Goal: Information Seeking & Learning: Learn about a topic

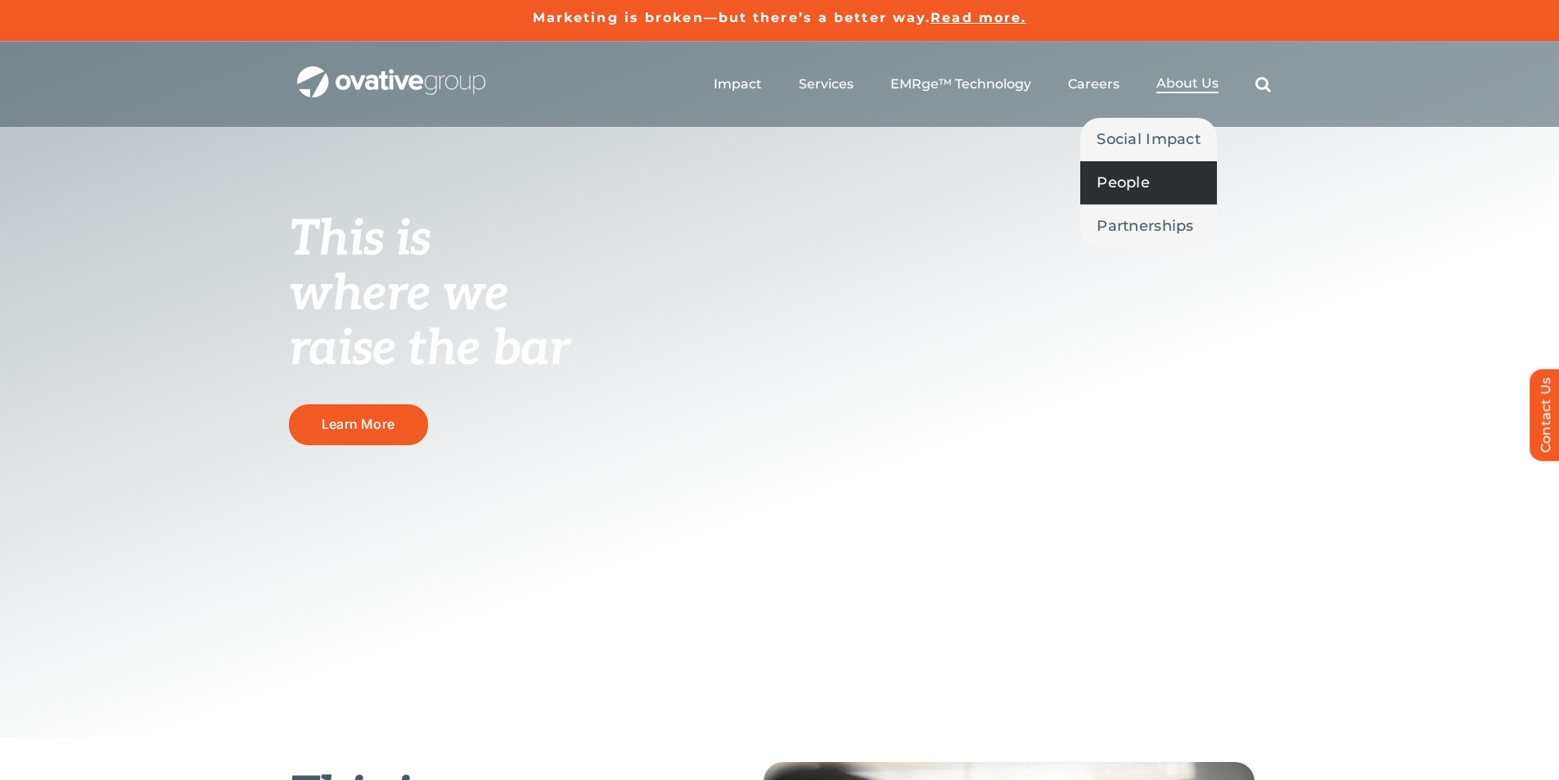
click at [1131, 177] on span "People" at bounding box center [1123, 182] width 53 height 23
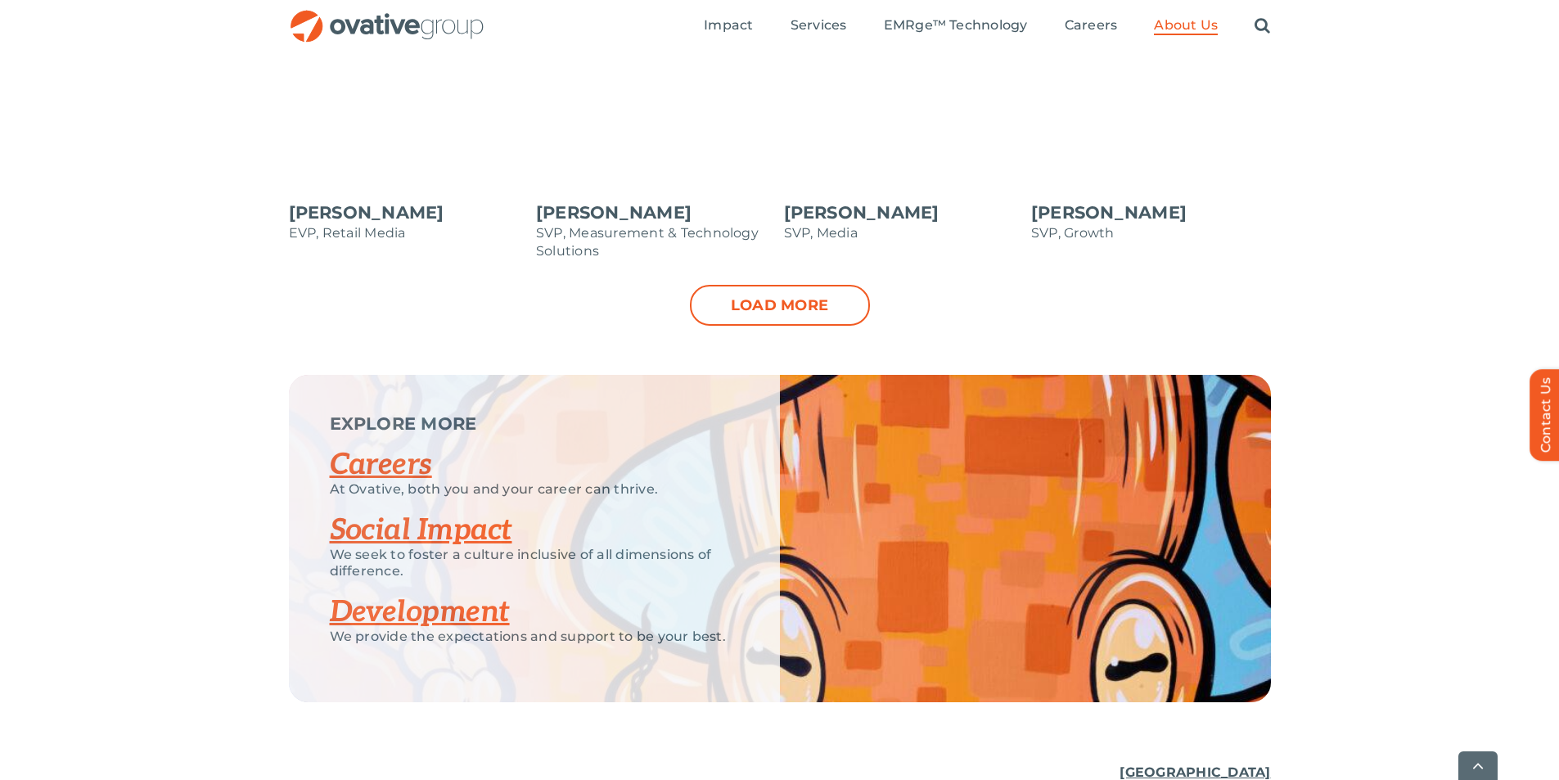
scroll to position [1882, 0]
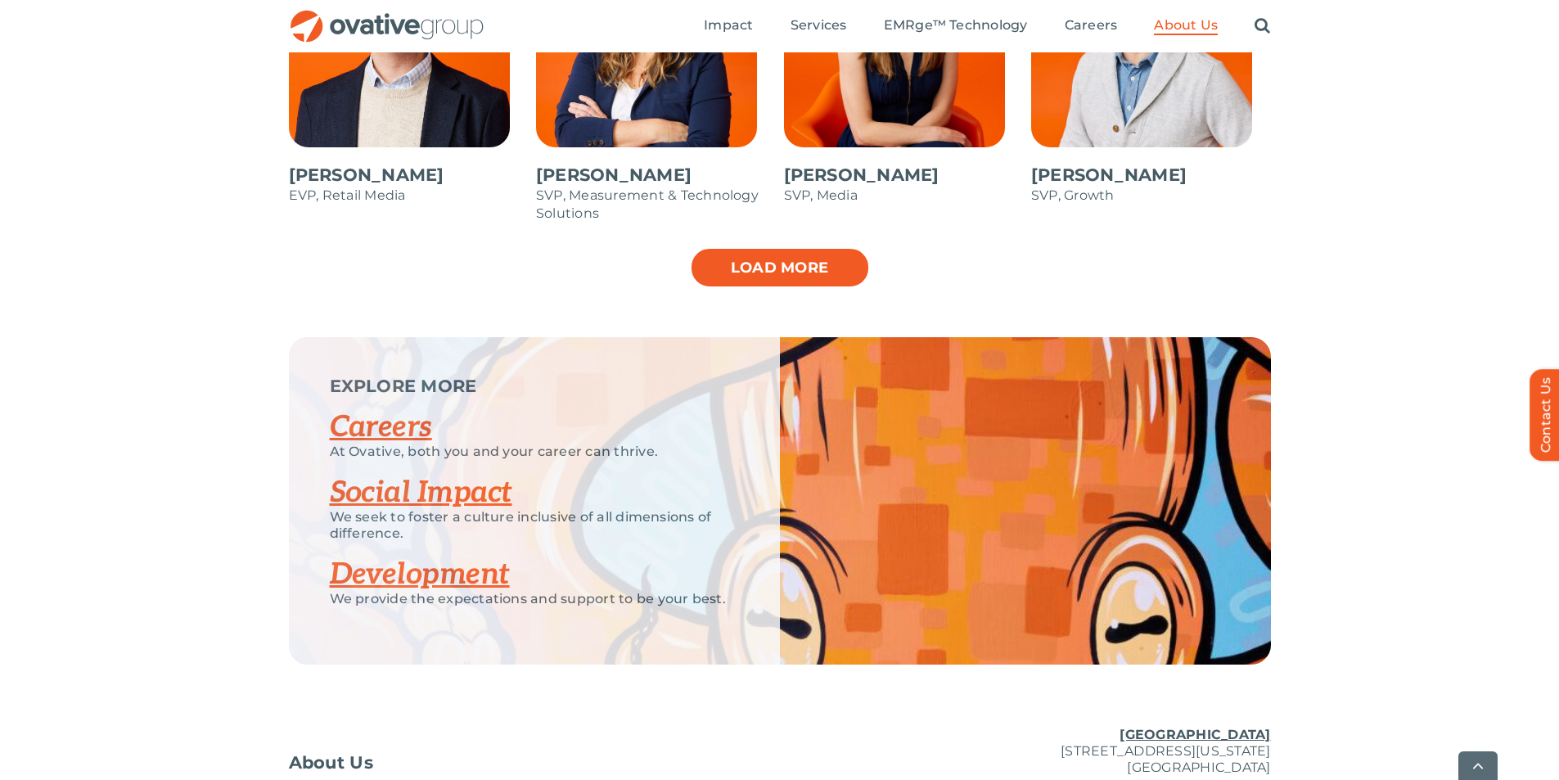
click at [841, 261] on link "Load more" at bounding box center [780, 267] width 180 height 41
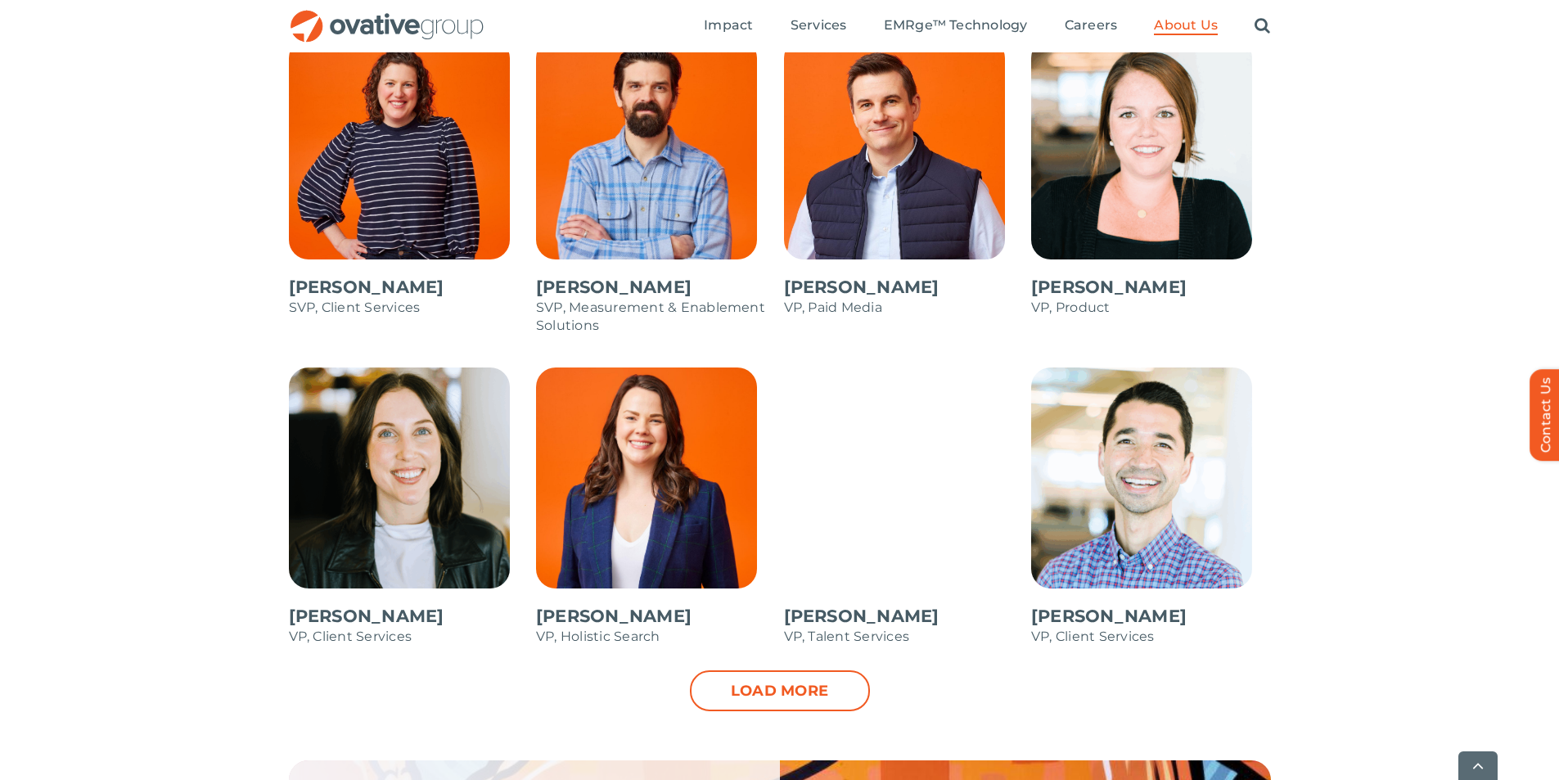
scroll to position [2128, 0]
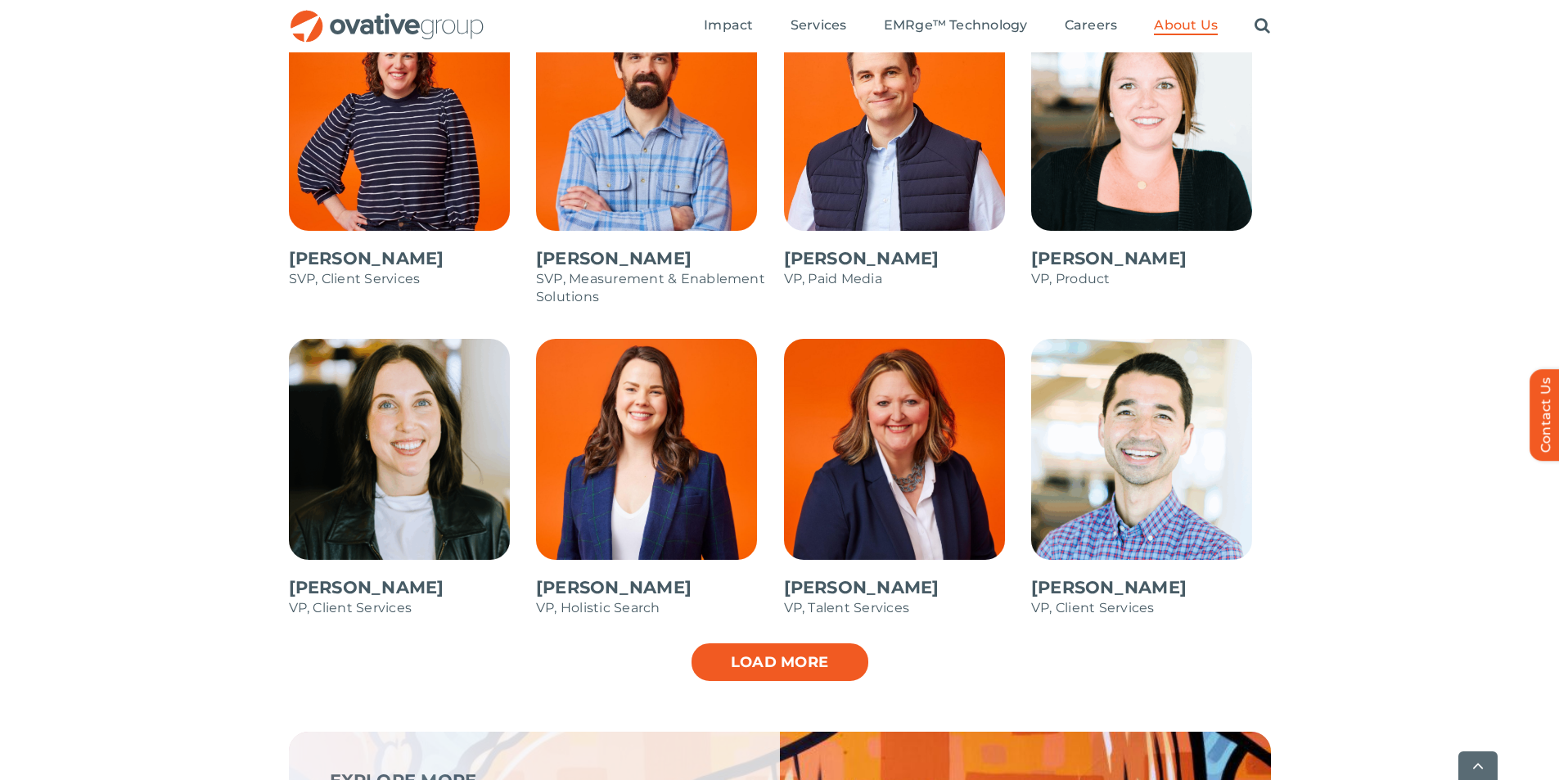
click at [780, 665] on link "Load more" at bounding box center [780, 662] width 180 height 41
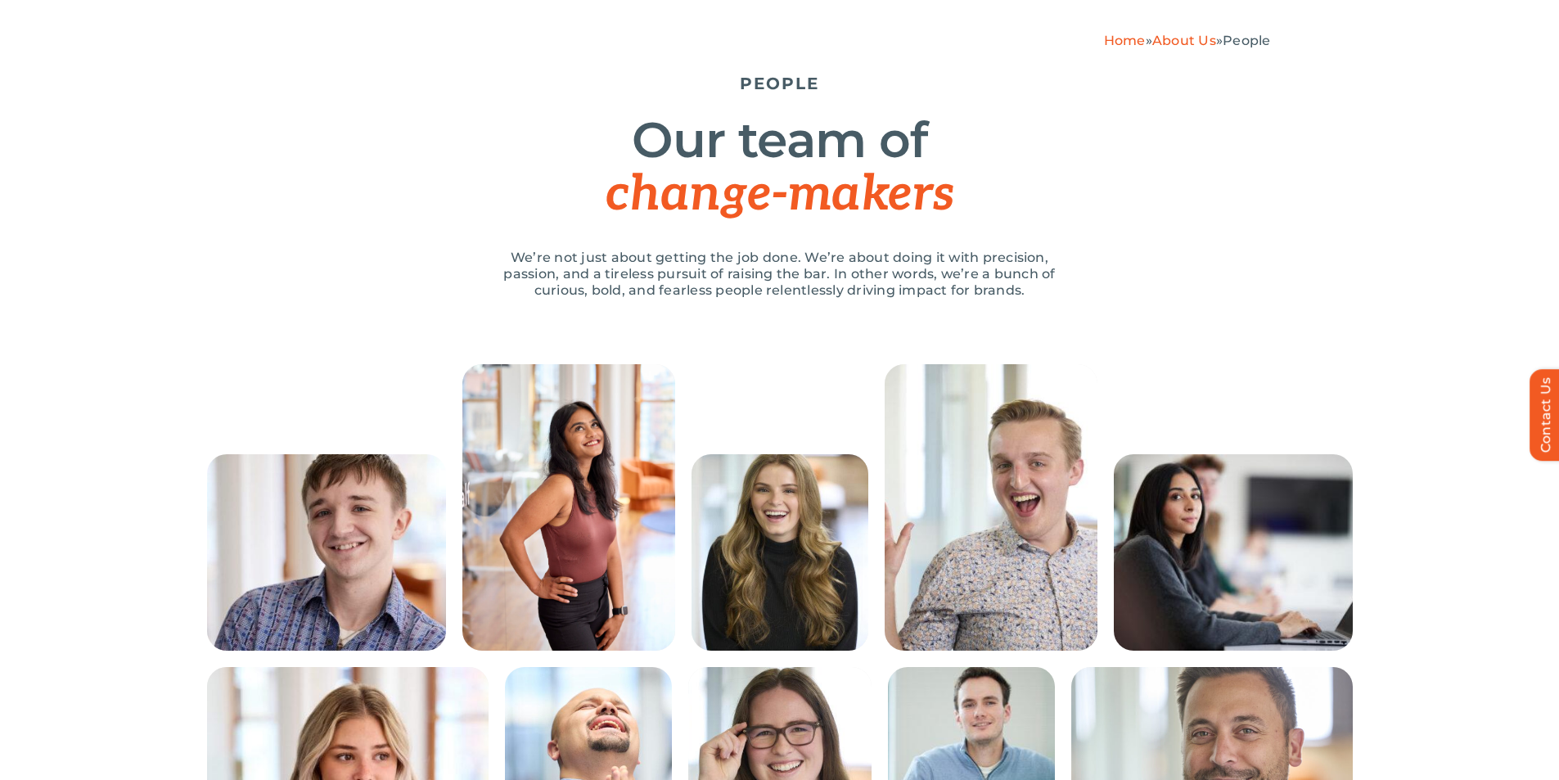
scroll to position [0, 0]
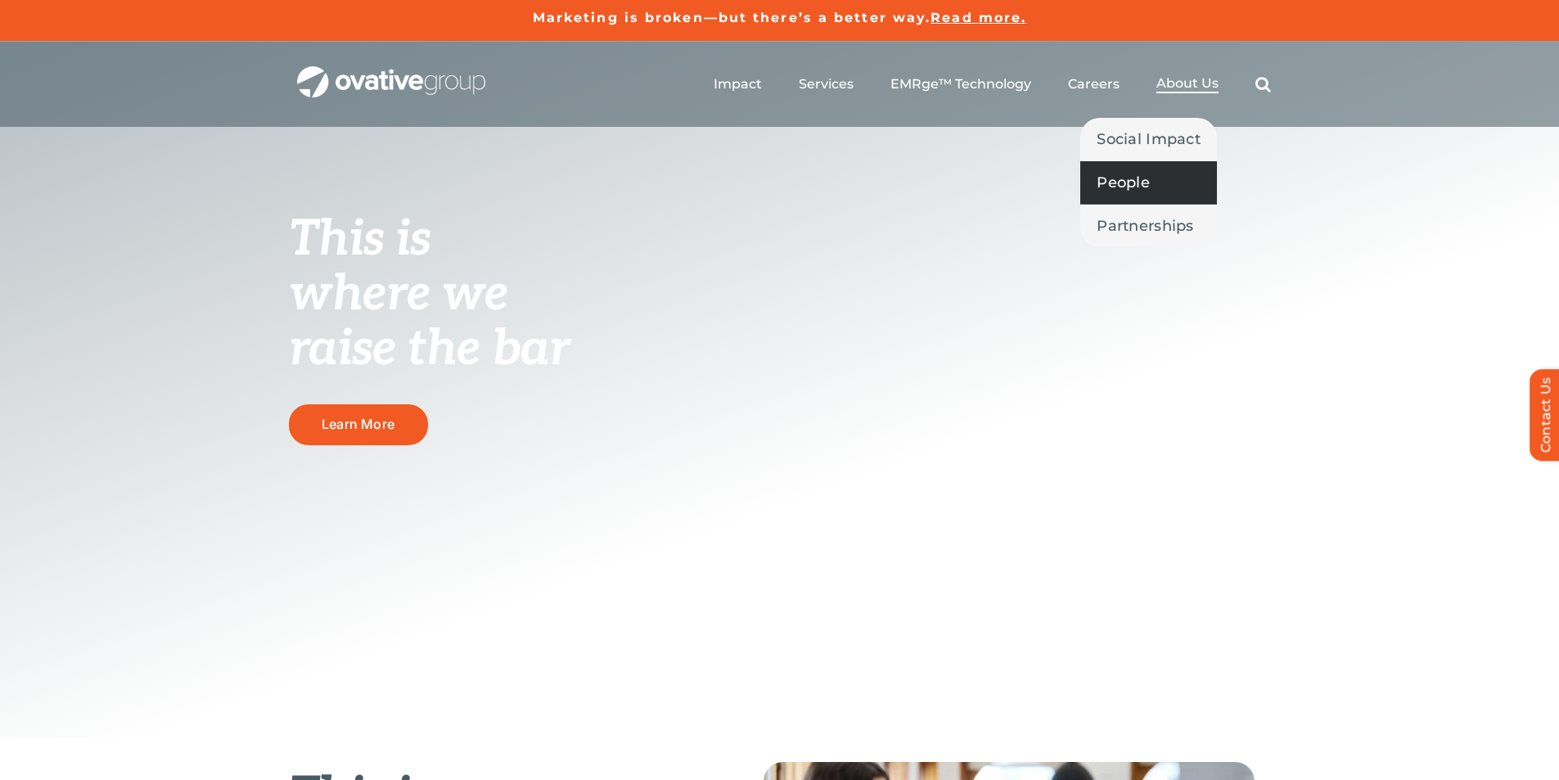
click at [1128, 177] on span "People" at bounding box center [1123, 182] width 53 height 23
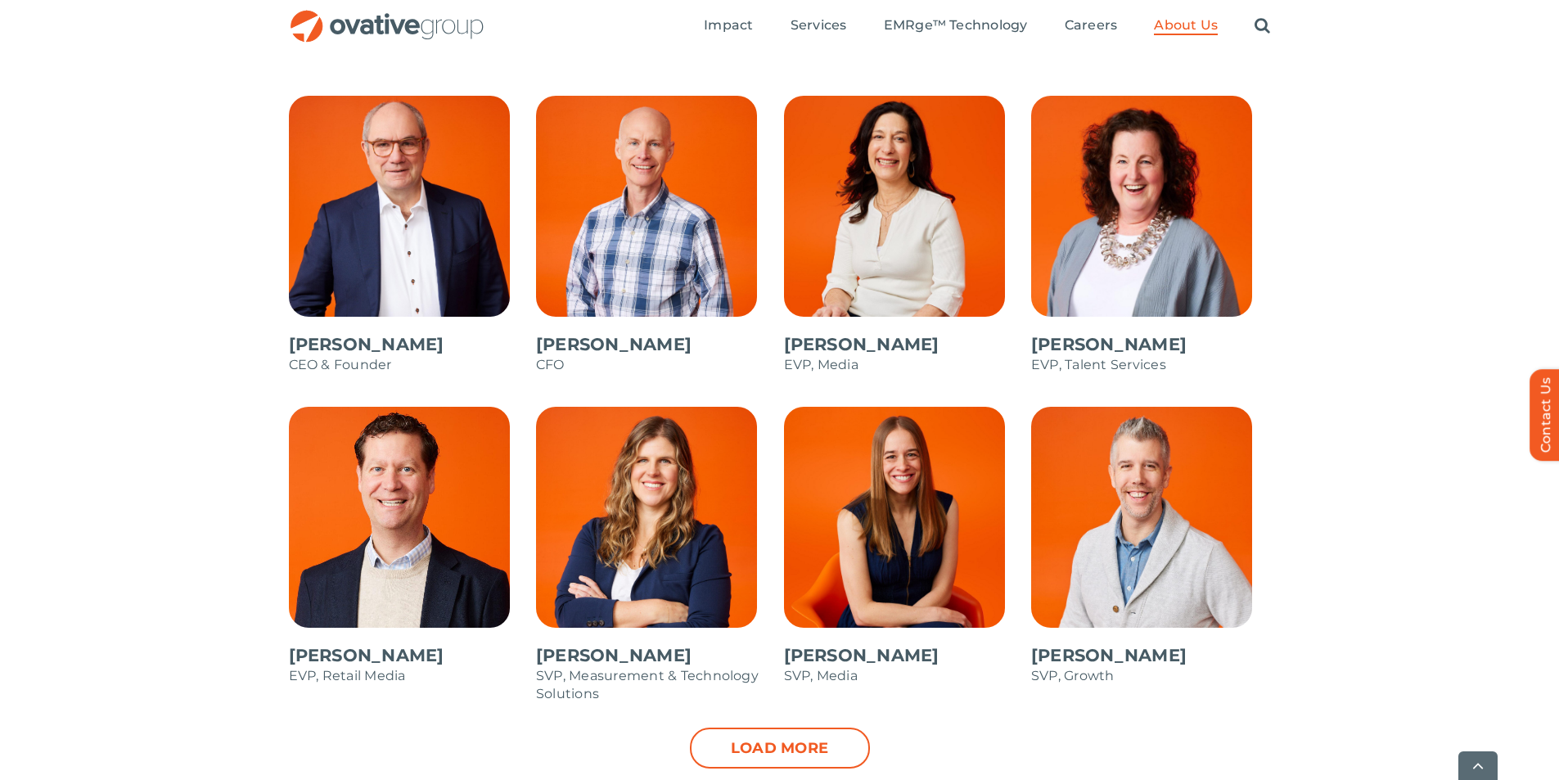
scroll to position [1555, 0]
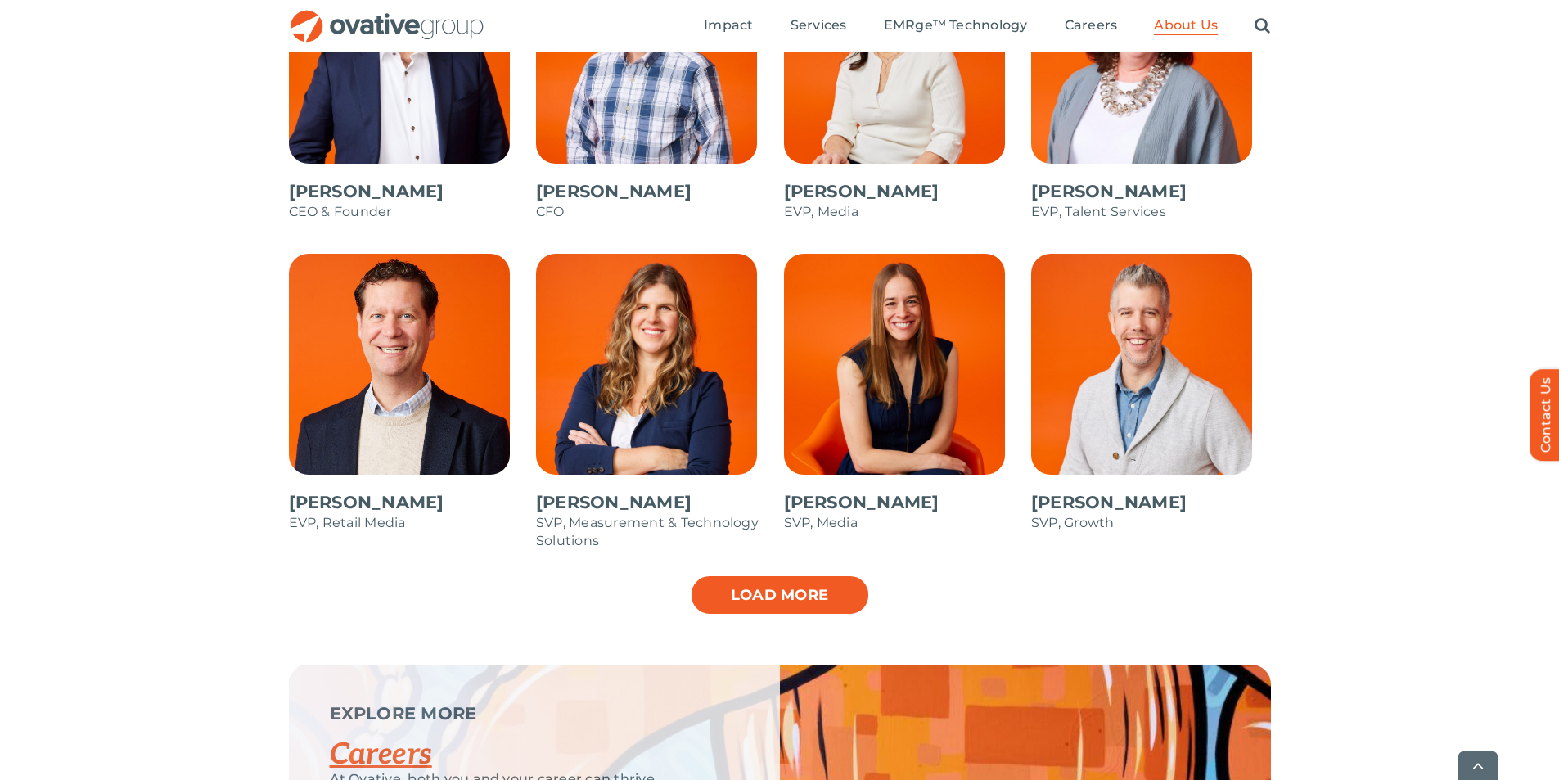
click at [728, 592] on link "Load more" at bounding box center [780, 595] width 180 height 41
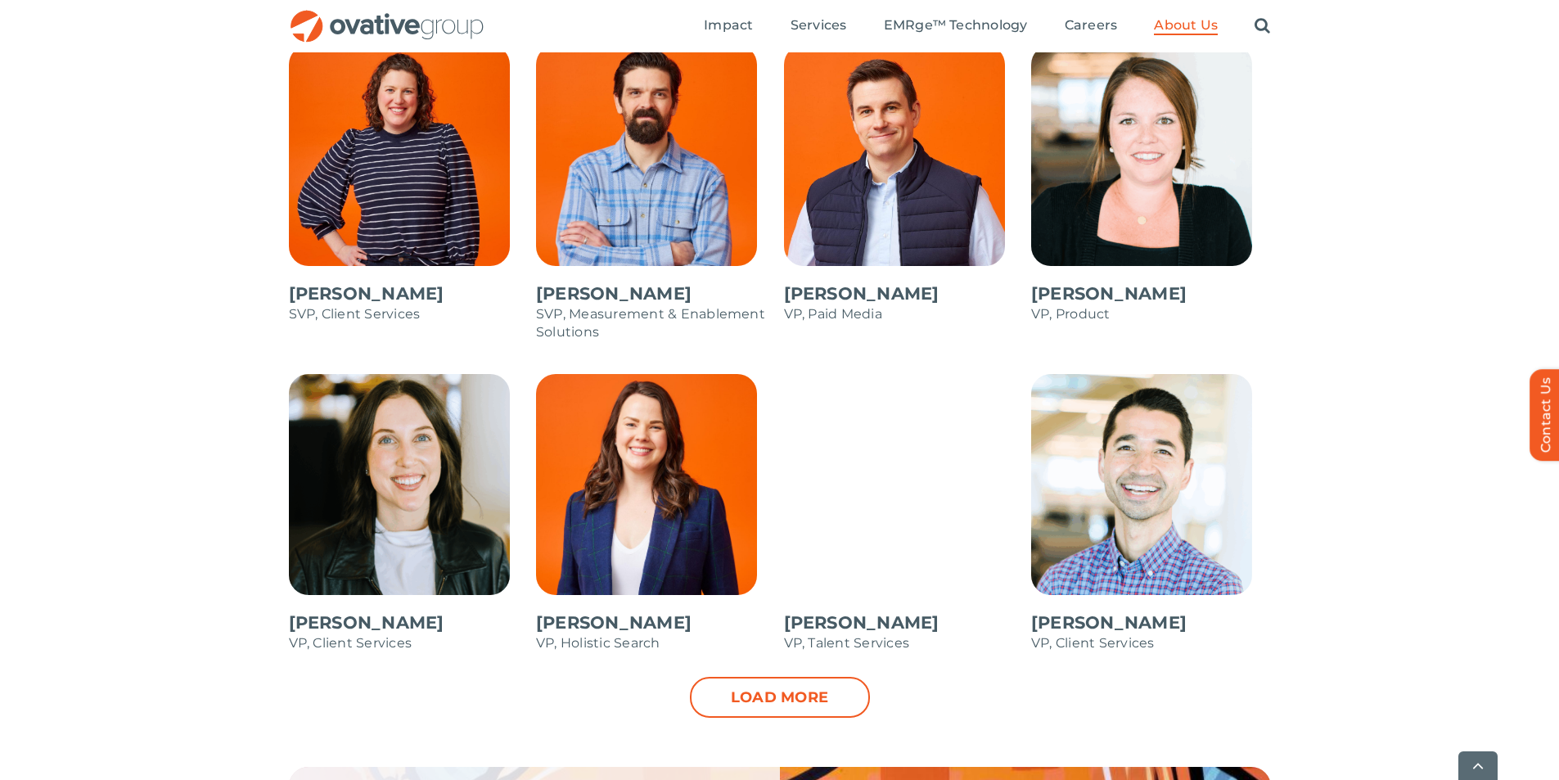
scroll to position [2292, 0]
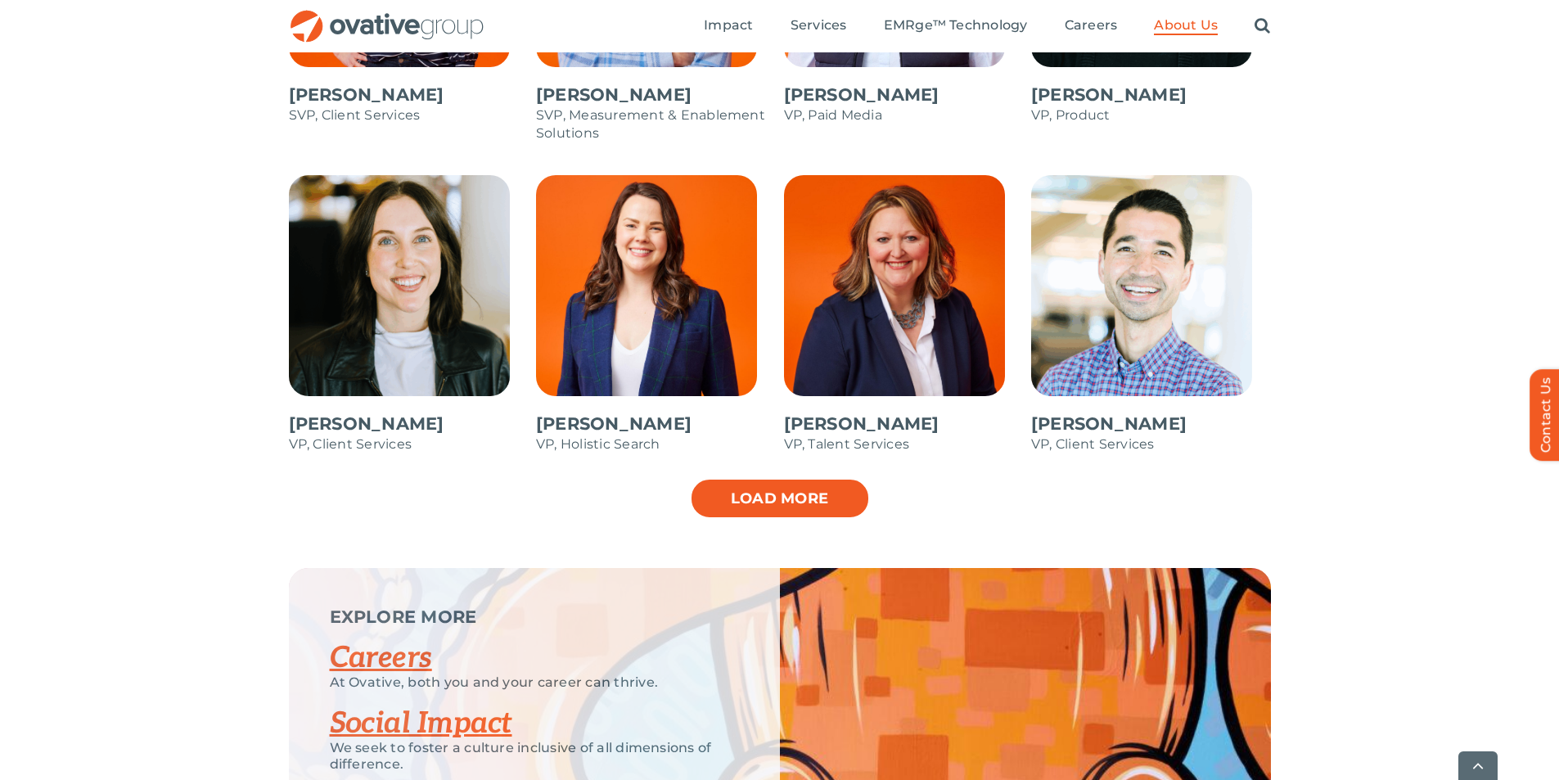
click at [749, 498] on link "Load more" at bounding box center [780, 498] width 180 height 41
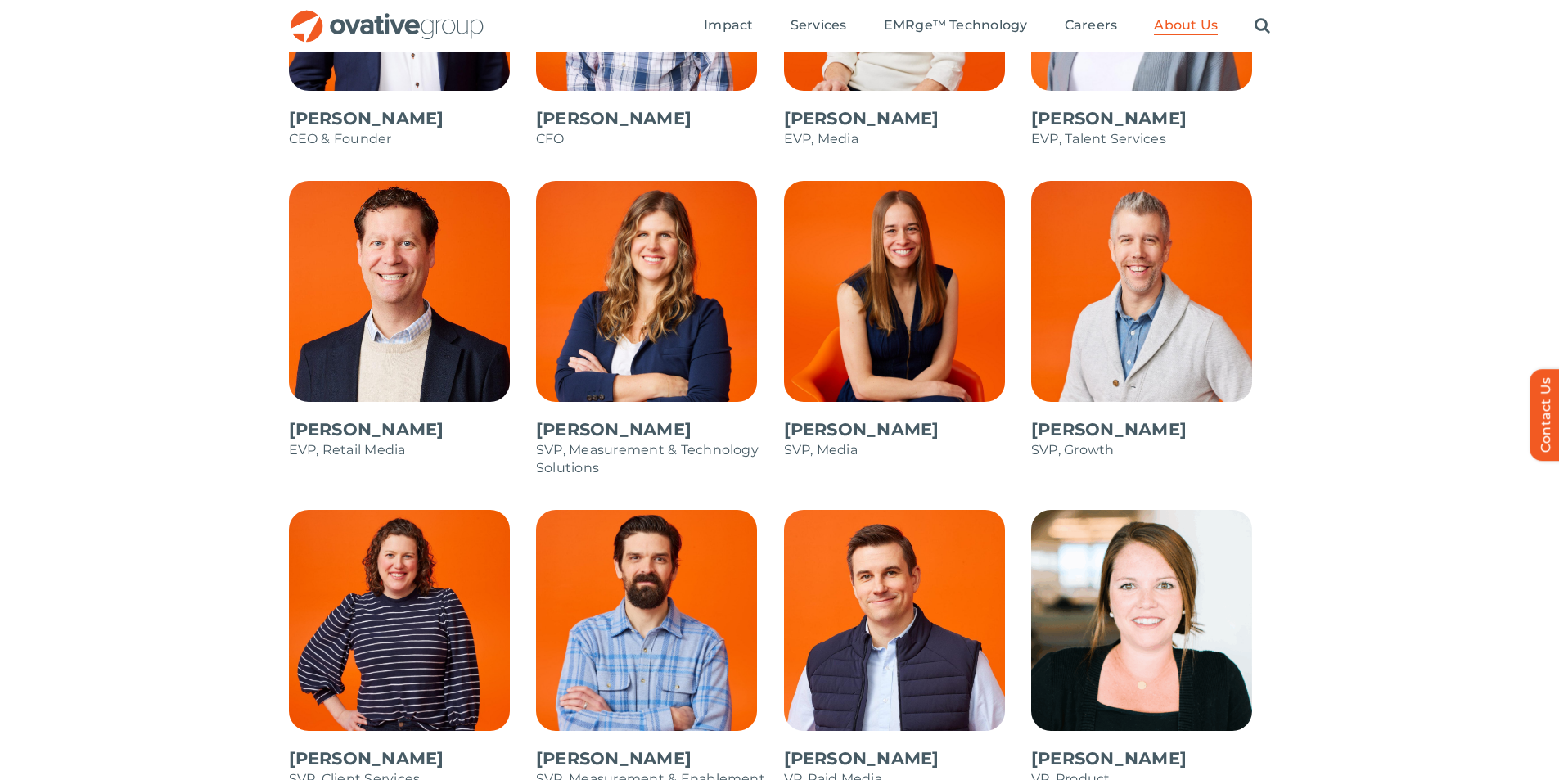
scroll to position [1374, 0]
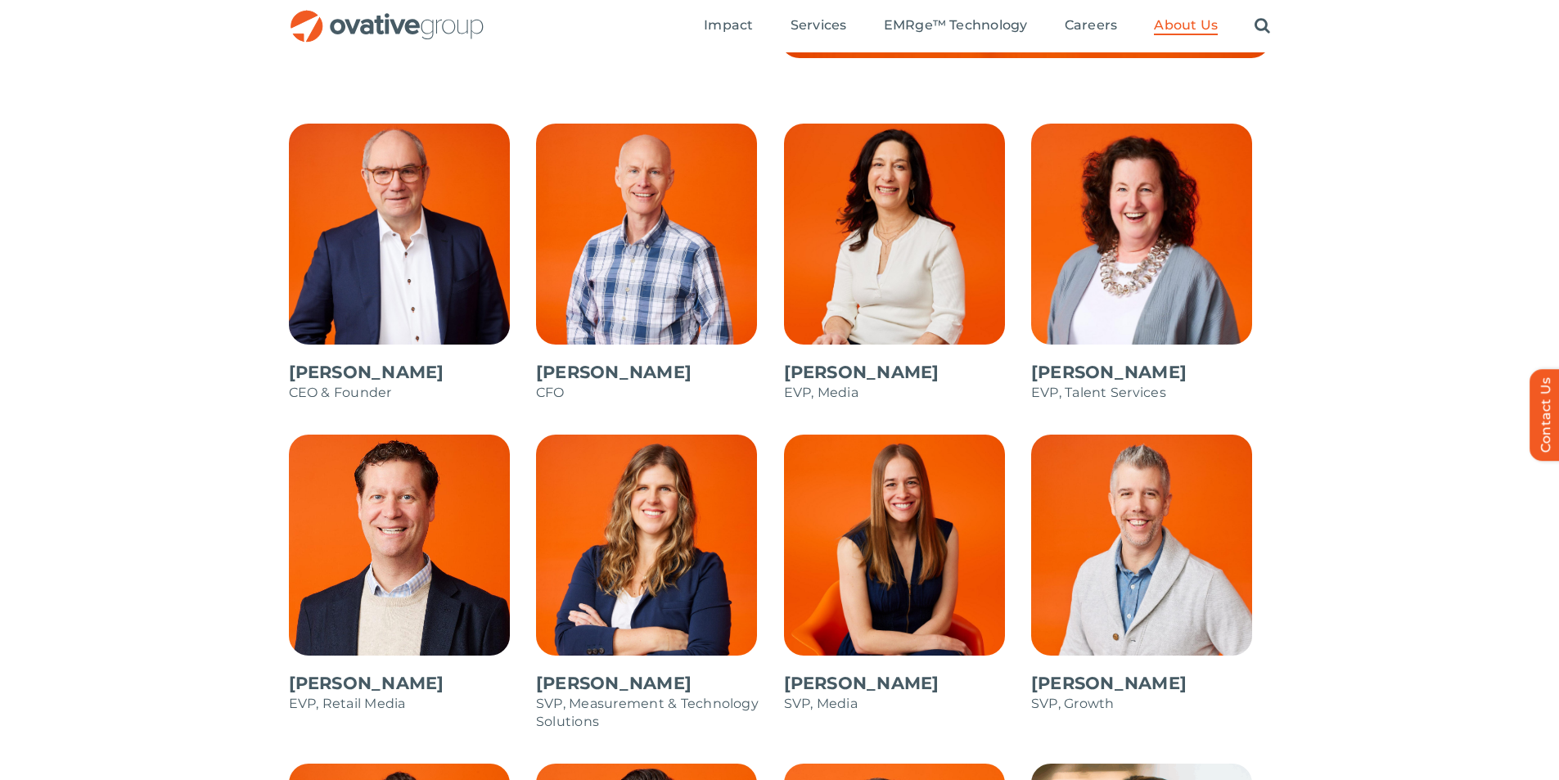
click at [374, 374] on span at bounding box center [409, 271] width 240 height 295
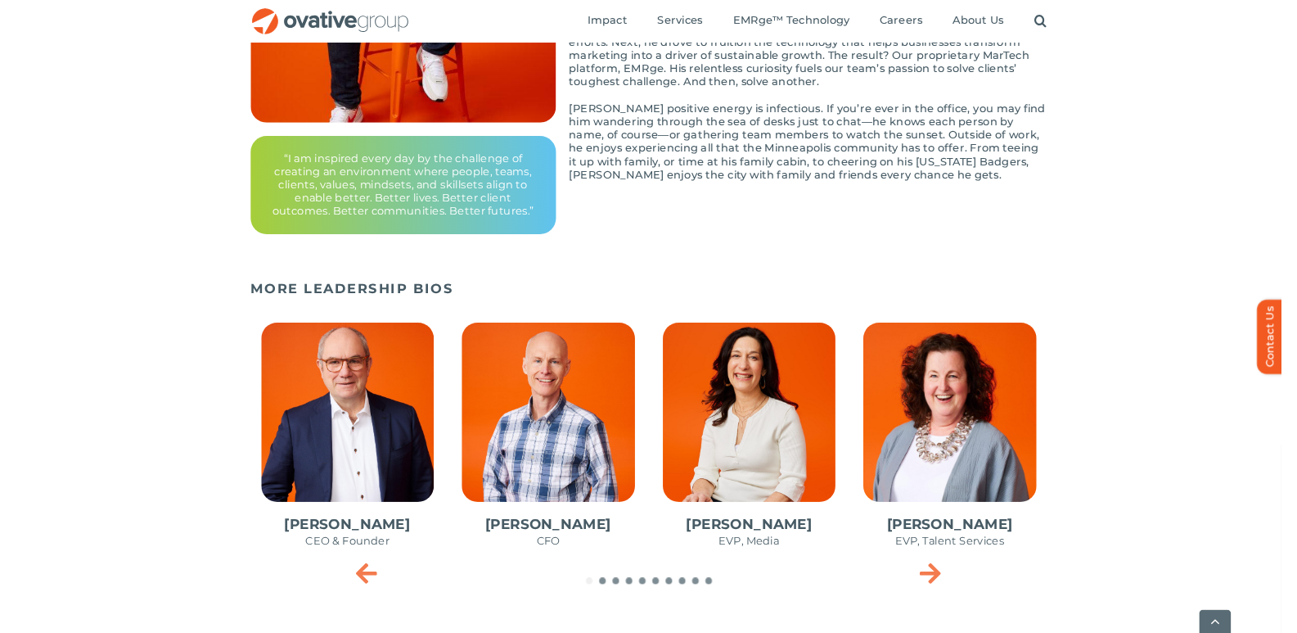
scroll to position [491, 0]
